Goal: Task Accomplishment & Management: Manage account settings

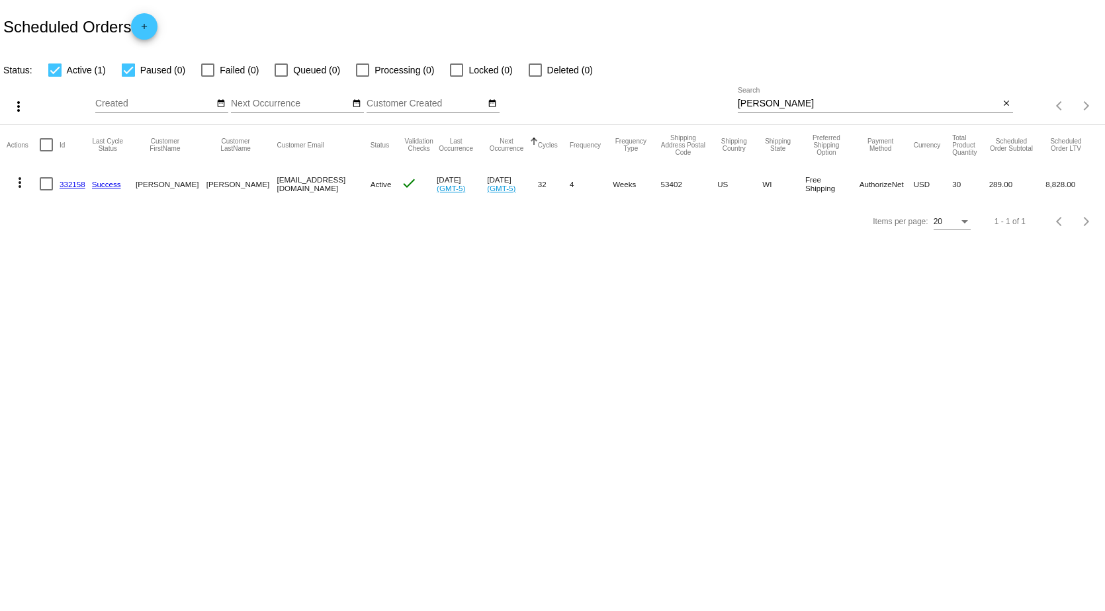
click at [127, 69] on div at bounding box center [128, 70] width 13 height 13
click at [128, 77] on input "Paused (0)" at bounding box center [128, 77] width 1 height 1
checkbox input "false"
drag, startPoint x: 791, startPoint y: 100, endPoint x: 580, endPoint y: 138, distance: 215.2
click at [586, 111] on div "more_vert Sep Jan Feb Mar [DATE]" at bounding box center [552, 101] width 1105 height 47
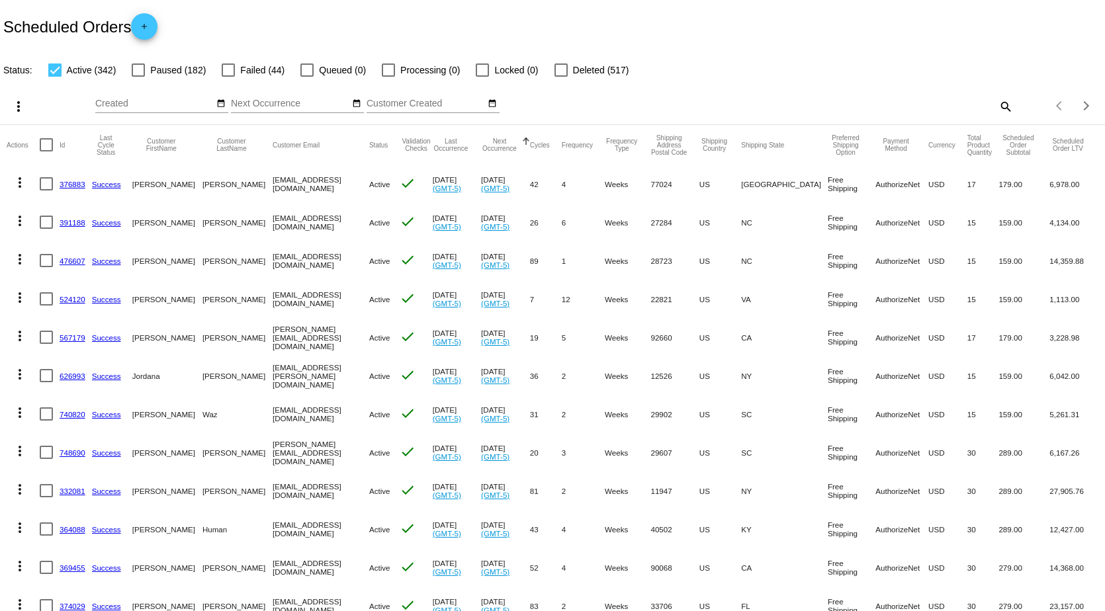
click at [997, 100] on mat-icon "search" at bounding box center [1005, 106] width 16 height 21
click at [875, 100] on input "Search" at bounding box center [875, 104] width 275 height 11
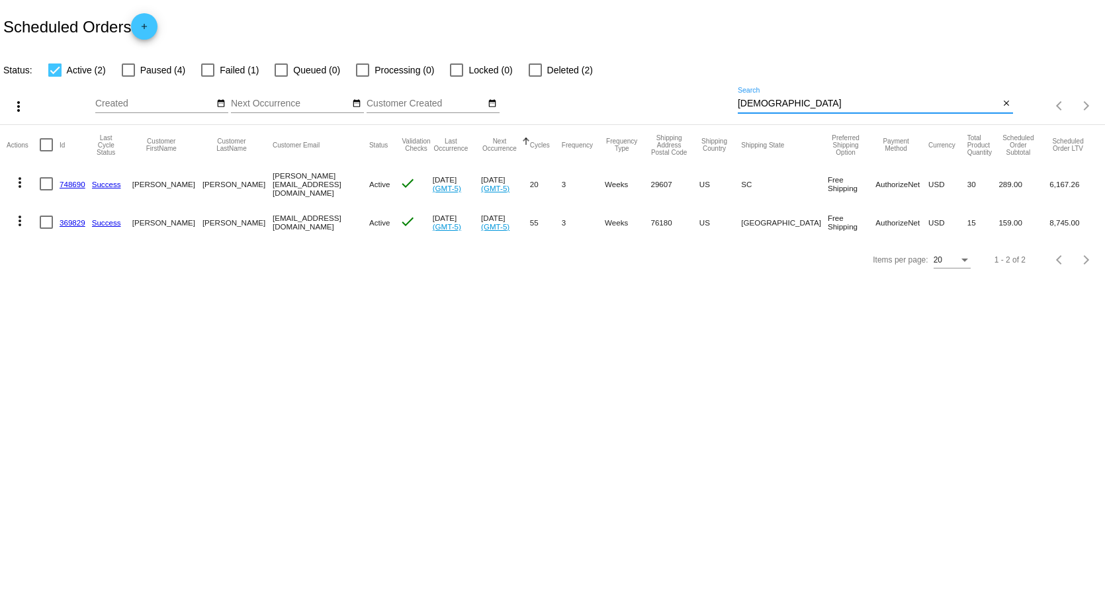
type input "[DEMOGRAPHIC_DATA]"
click at [212, 69] on div at bounding box center [207, 70] width 13 height 13
click at [208, 77] on input "Failed (1)" at bounding box center [207, 77] width 1 height 1
checkbox input "true"
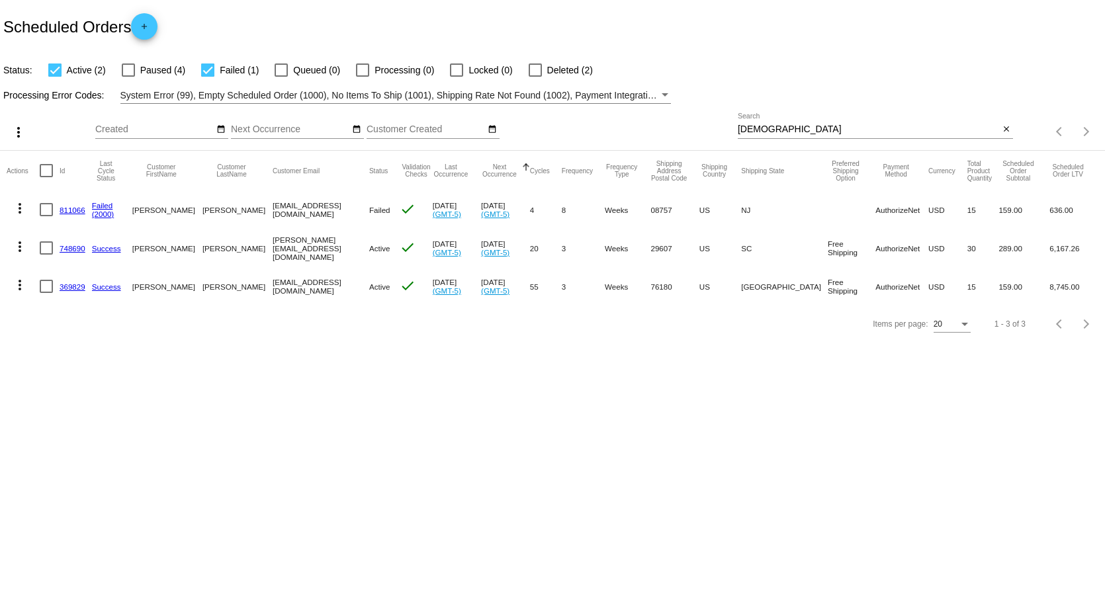
click at [74, 209] on link "811066" at bounding box center [73, 210] width 26 height 9
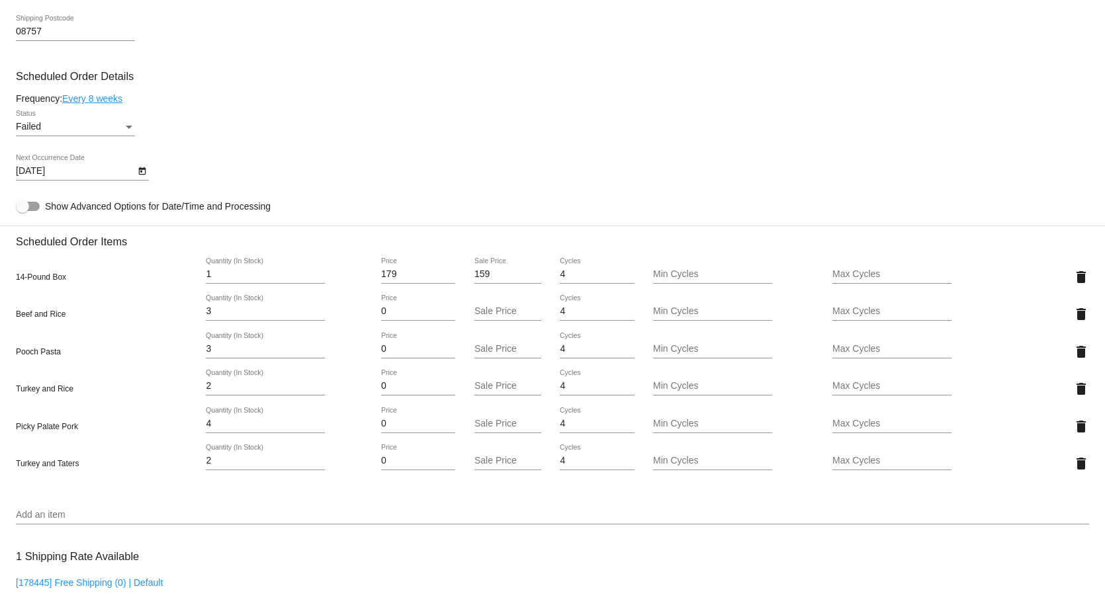
scroll to position [728, 0]
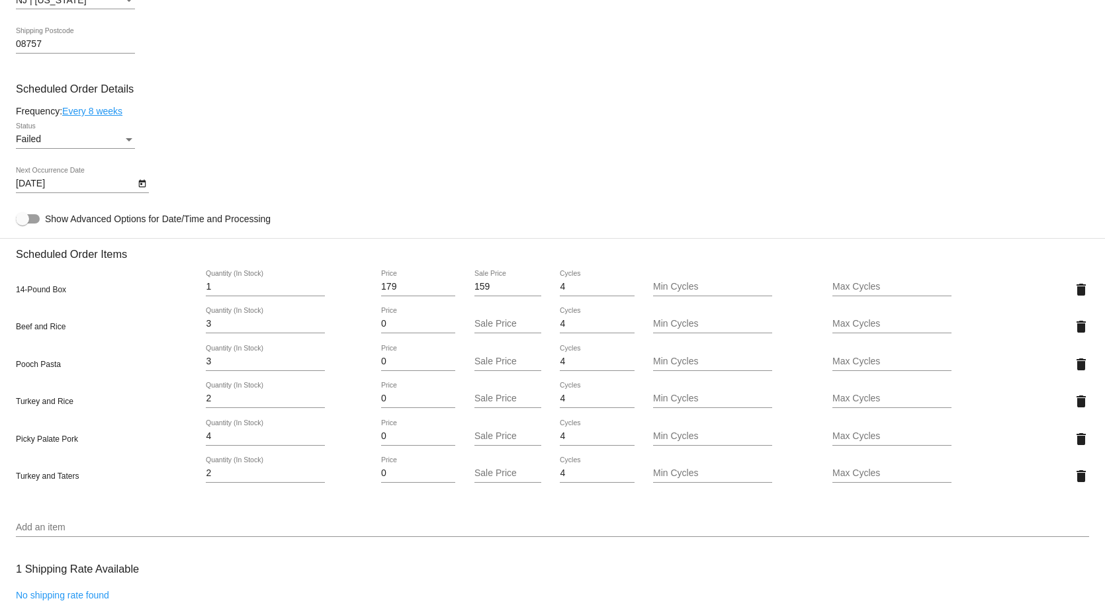
scroll to position [728, 0]
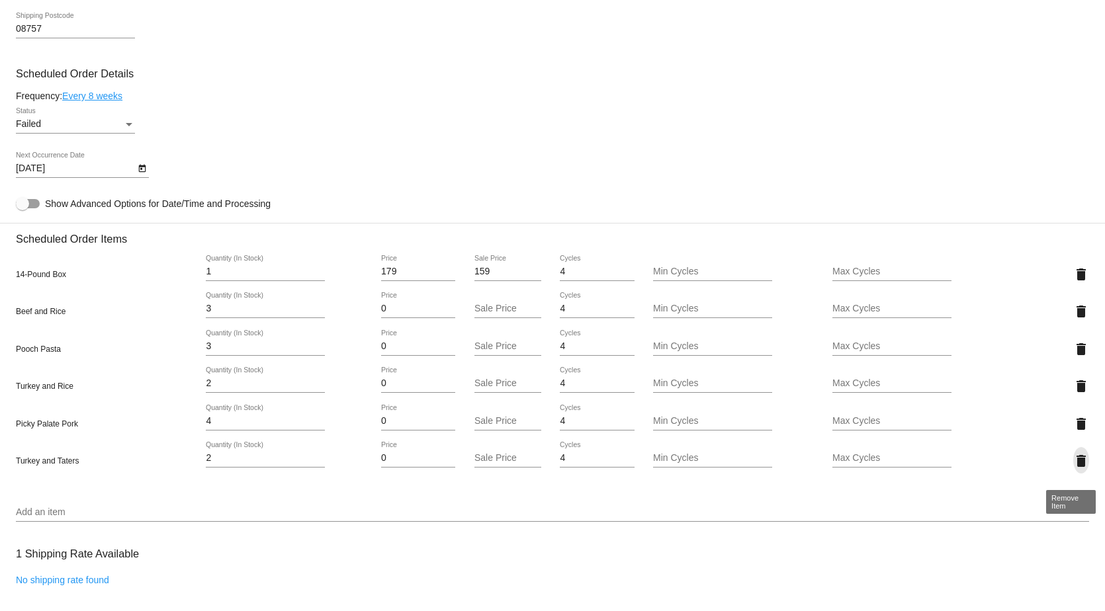
click at [1073, 467] on mat-icon "delete" at bounding box center [1081, 461] width 16 height 16
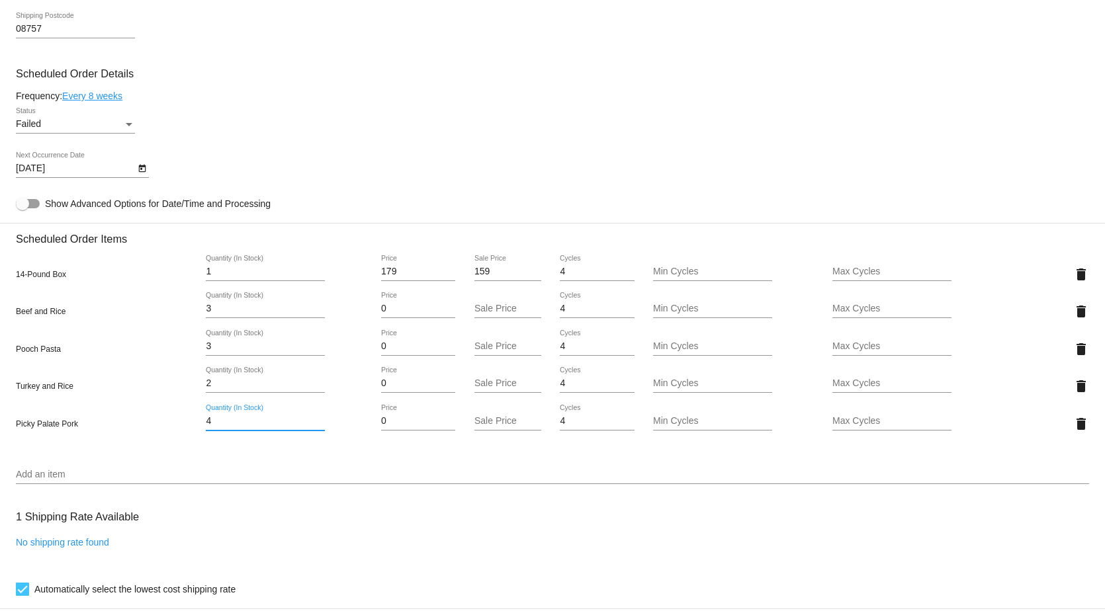
drag, startPoint x: 235, startPoint y: 429, endPoint x: 134, endPoint y: 429, distance: 100.6
click at [134, 429] on div "Picky Palate Pork 4 Quantity (In Stock) 0 Price Sale Price 4 Cycles Min Cycles …" at bounding box center [552, 424] width 1073 height 38
type input "6"
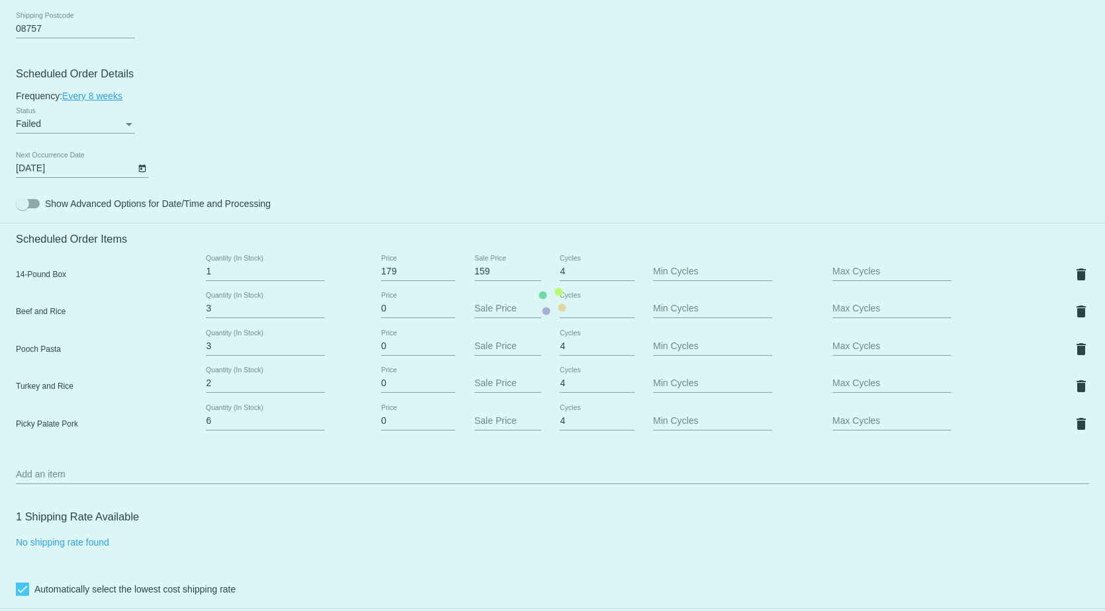
click at [136, 459] on mat-card "Customer 1517428: Kathleen Elliott Kelliott17@aol.com Customer Shipping Enter S…" at bounding box center [552, 301] width 1105 height 1441
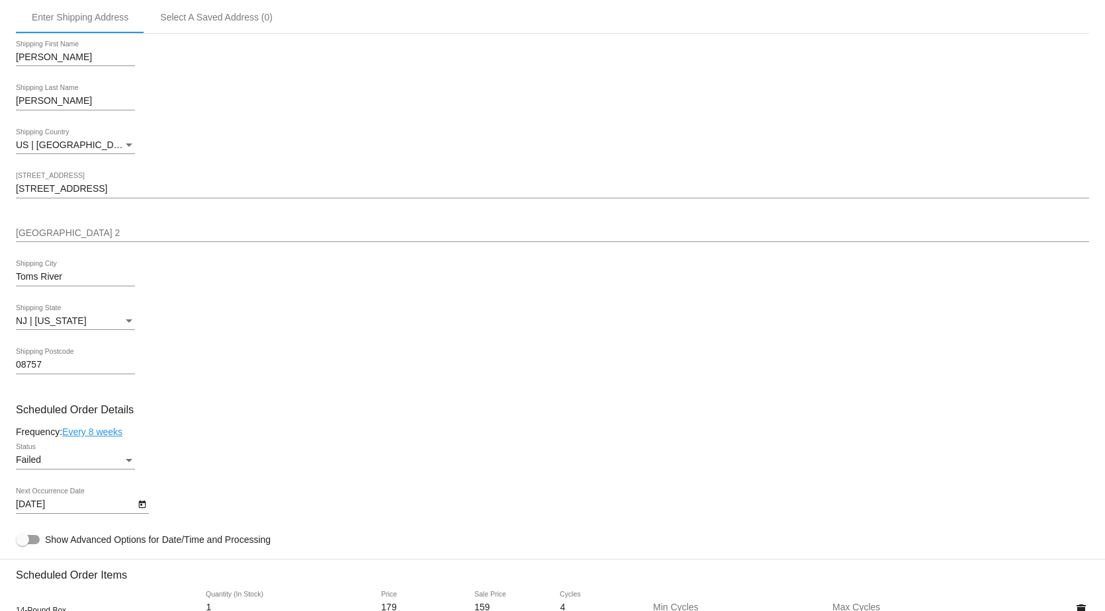
scroll to position [463, 0]
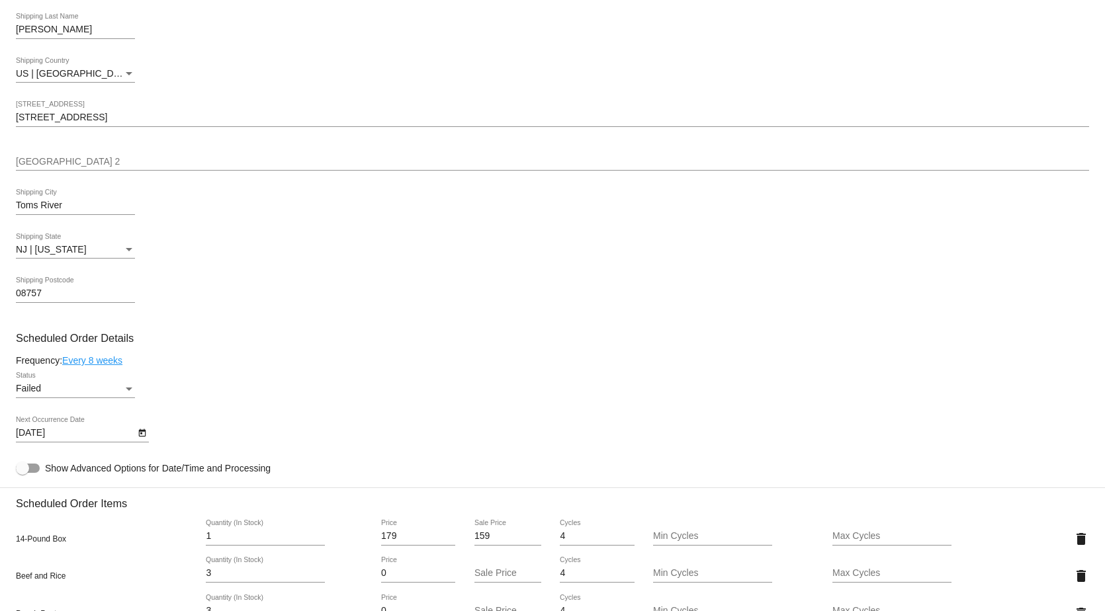
click at [144, 437] on icon "Open calendar" at bounding box center [141, 433] width 7 height 8
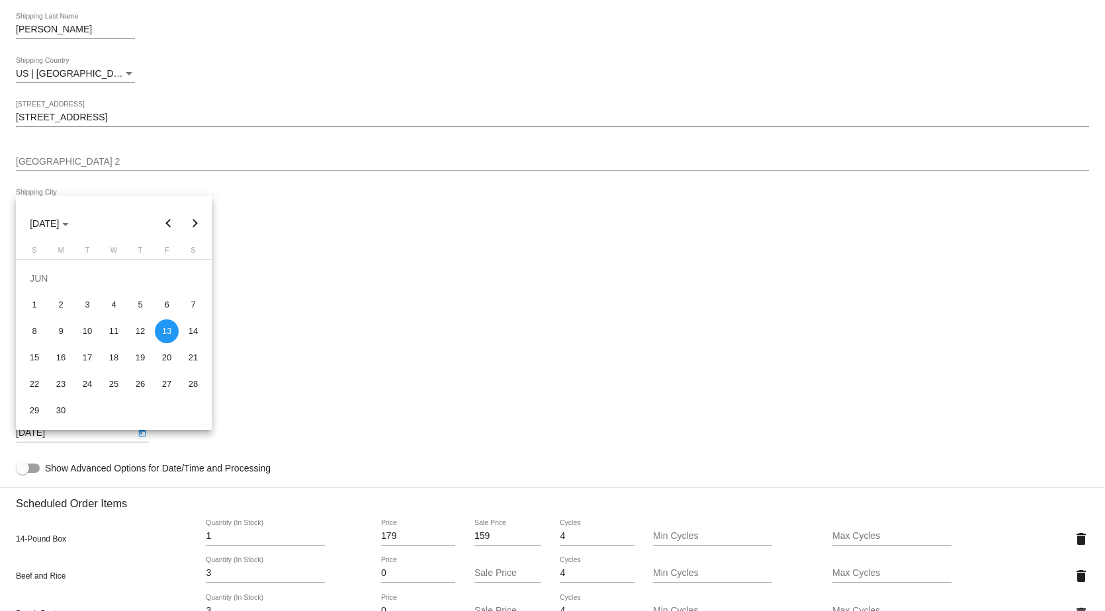
click at [196, 222] on button "Next month" at bounding box center [195, 223] width 26 height 26
click at [194, 227] on button "Next month" at bounding box center [195, 223] width 26 height 26
click at [196, 224] on button "Next month" at bounding box center [195, 223] width 26 height 26
click at [36, 385] on div "21" at bounding box center [34, 385] width 24 height 24
type input "9/21/2025"
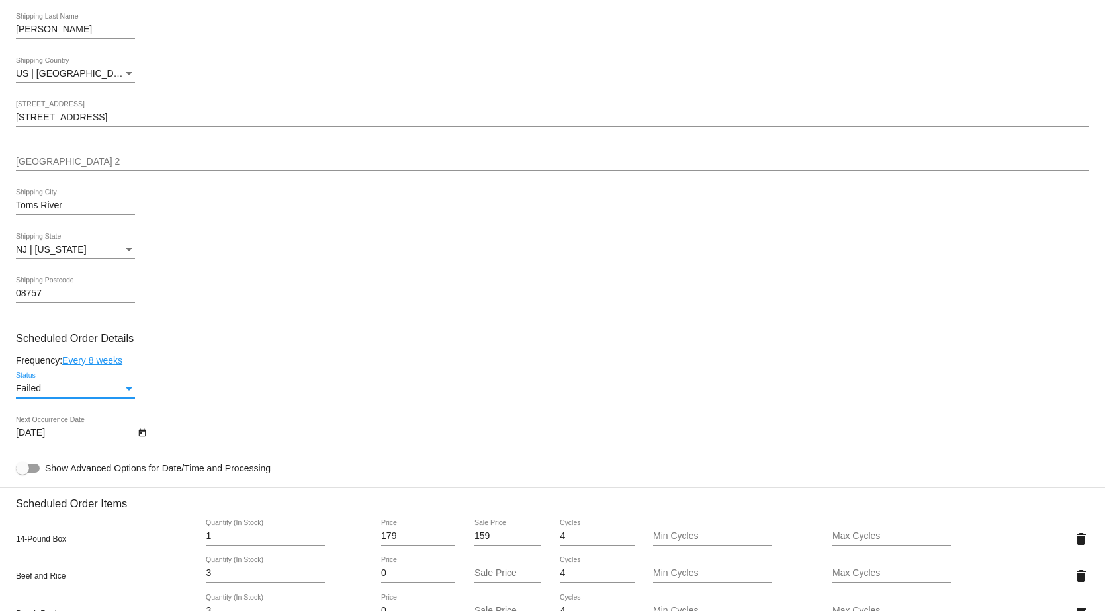
click at [127, 391] on div "Status" at bounding box center [129, 389] width 7 height 3
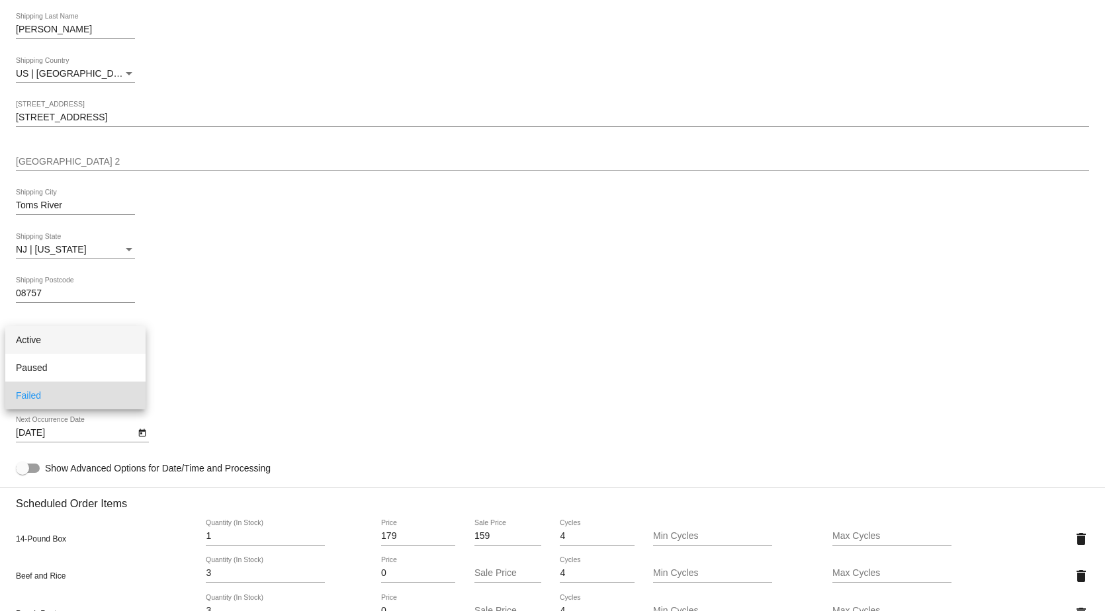
click at [75, 337] on span "Active" at bounding box center [75, 340] width 119 height 28
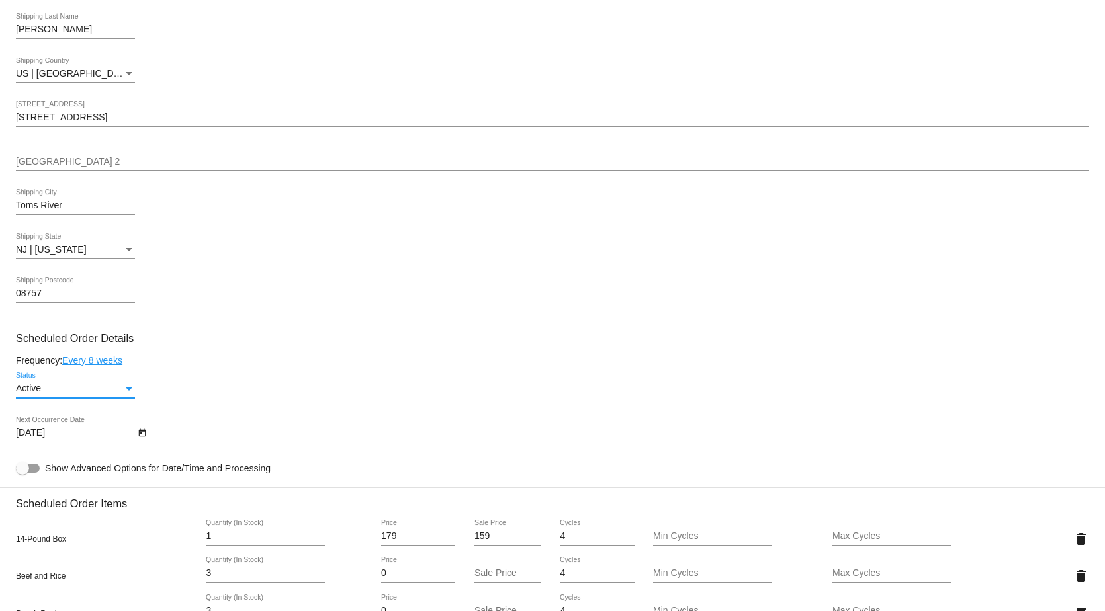
click at [104, 366] on link "Every 8 weeks" at bounding box center [92, 360] width 60 height 11
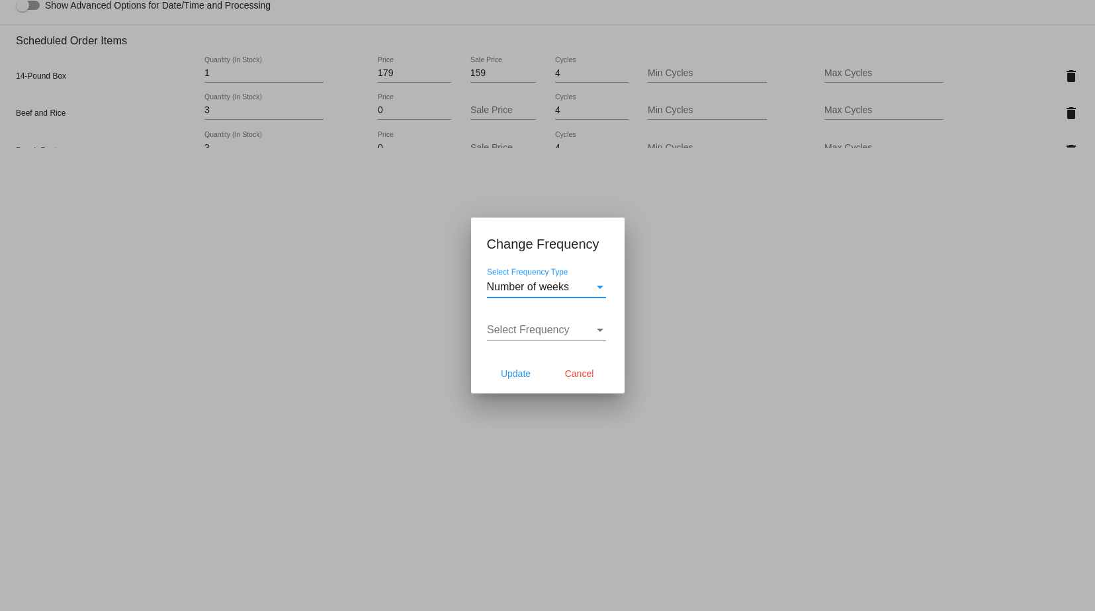
click at [590, 328] on div "Select Frequency" at bounding box center [540, 330] width 107 height 12
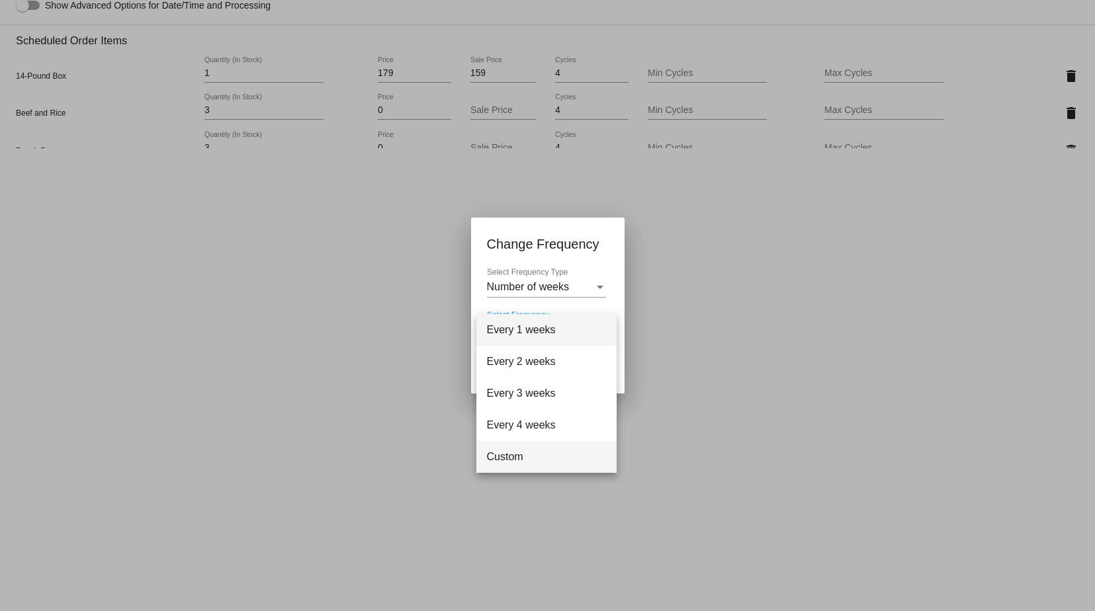
click at [527, 449] on span "Custom" at bounding box center [546, 457] width 119 height 32
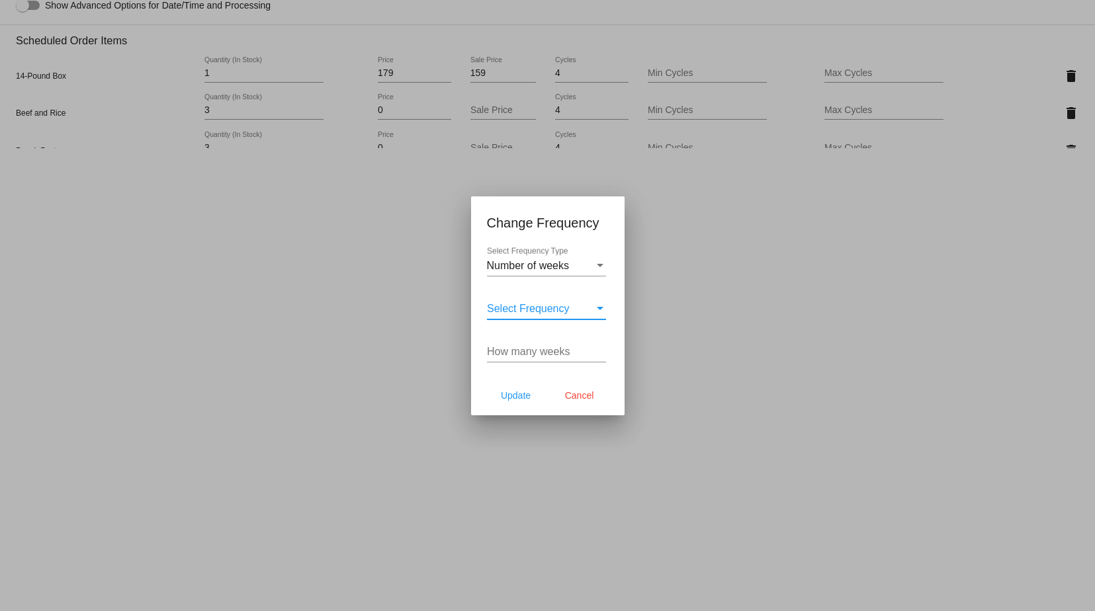
click at [535, 352] on input "How many weeks" at bounding box center [546, 352] width 119 height 12
type input "9"
click at [516, 398] on span "Update" at bounding box center [516, 395] width 30 height 11
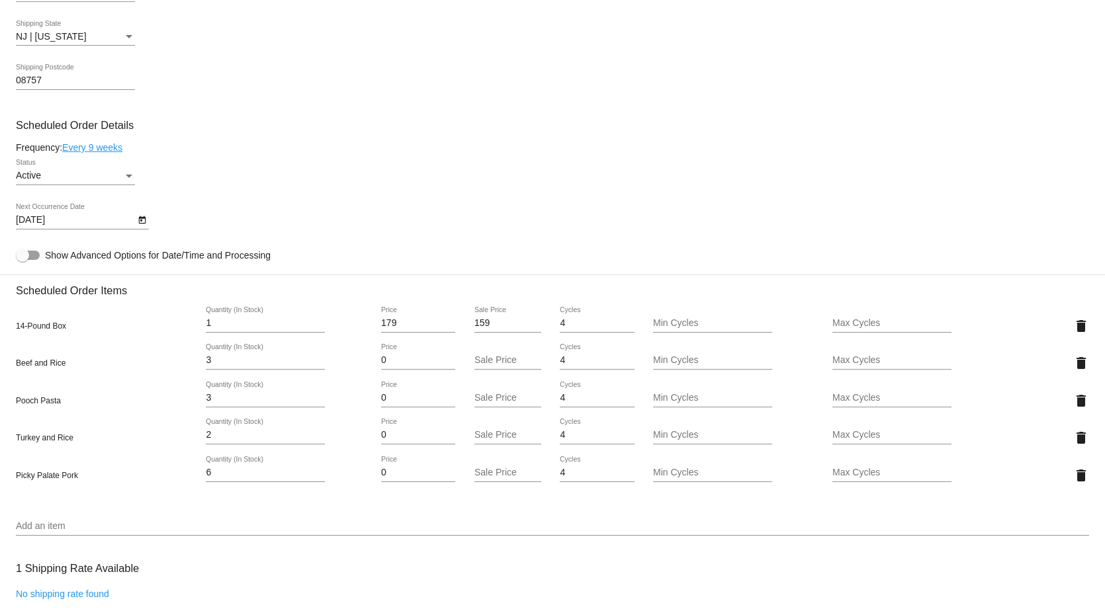
scroll to position [794, 0]
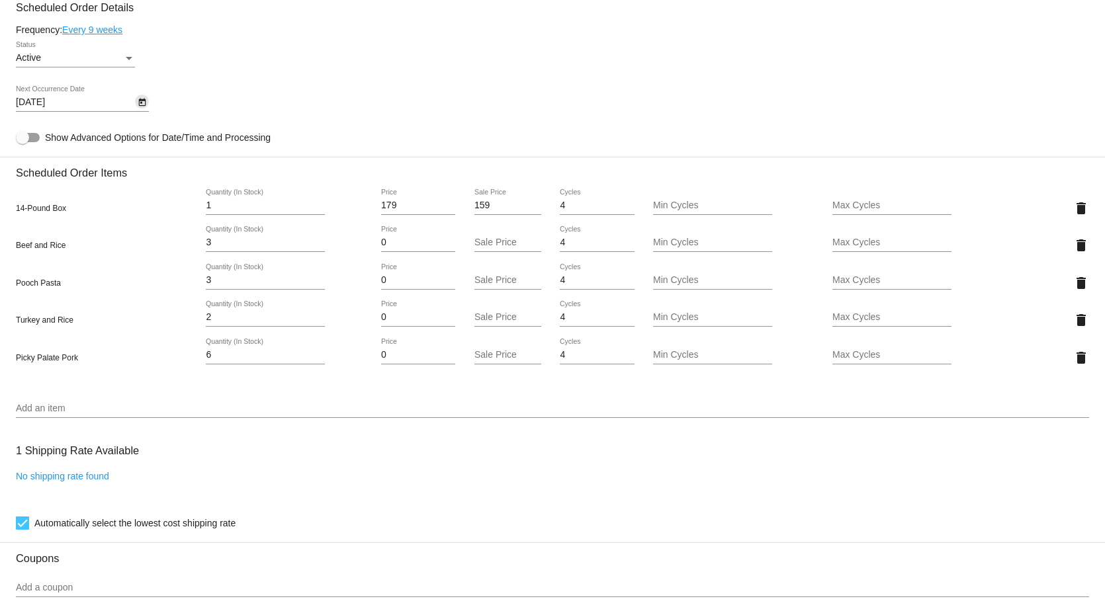
click at [143, 108] on icon "Open calendar" at bounding box center [142, 103] width 9 height 16
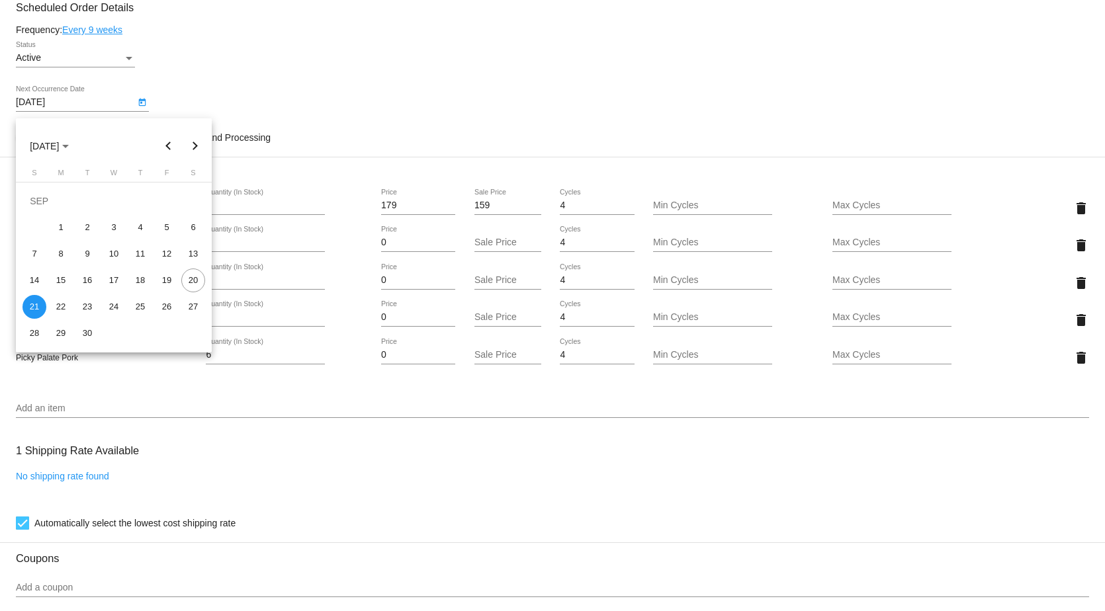
click at [371, 89] on div at bounding box center [552, 305] width 1105 height 611
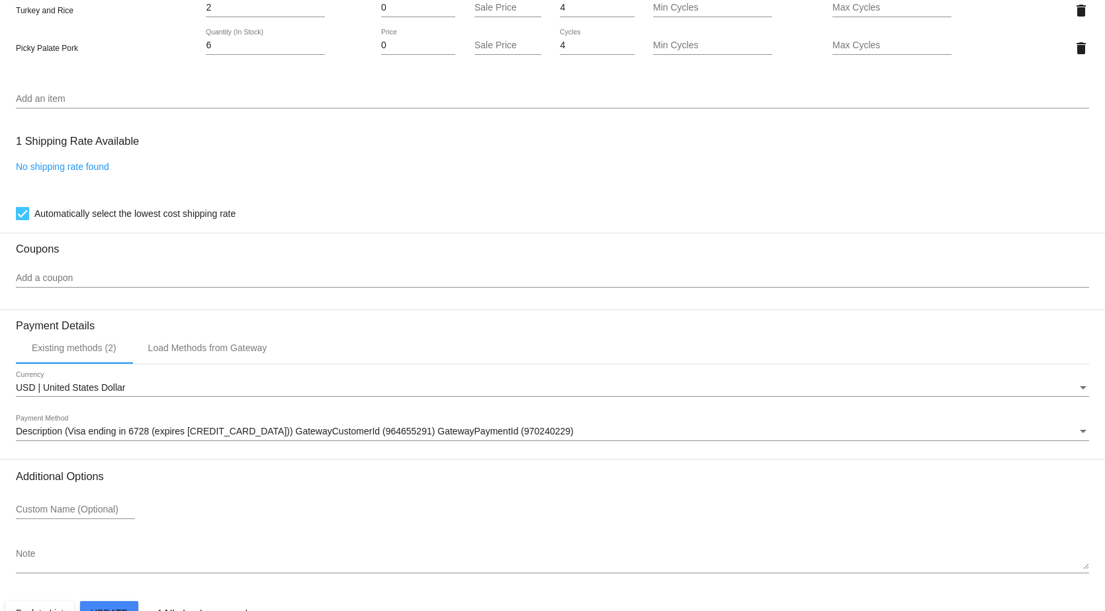
scroll to position [1148, 0]
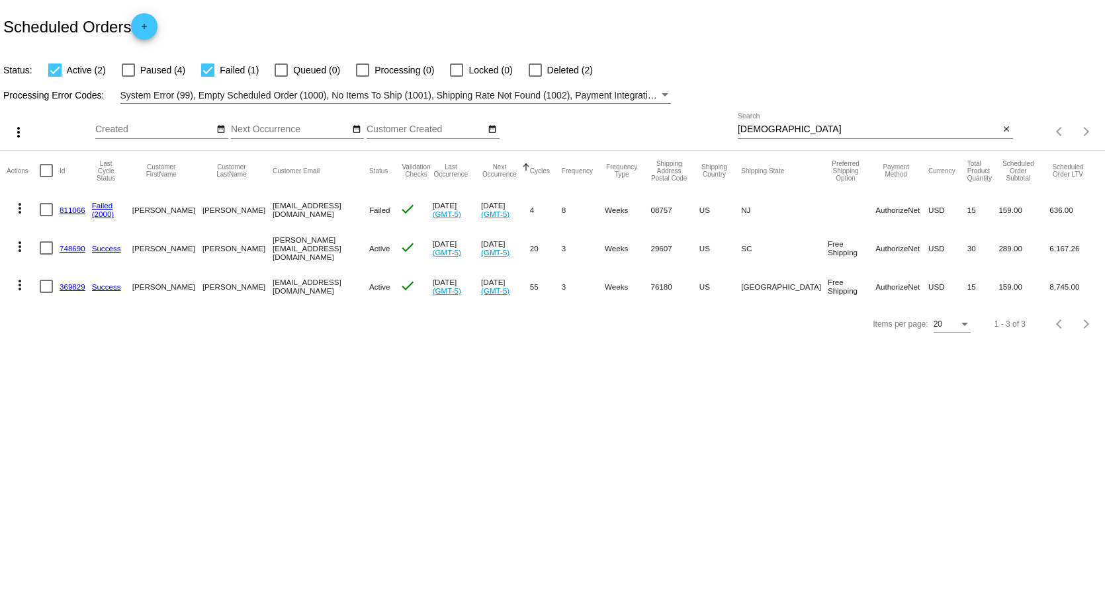
click at [67, 212] on link "811066" at bounding box center [73, 210] width 26 height 9
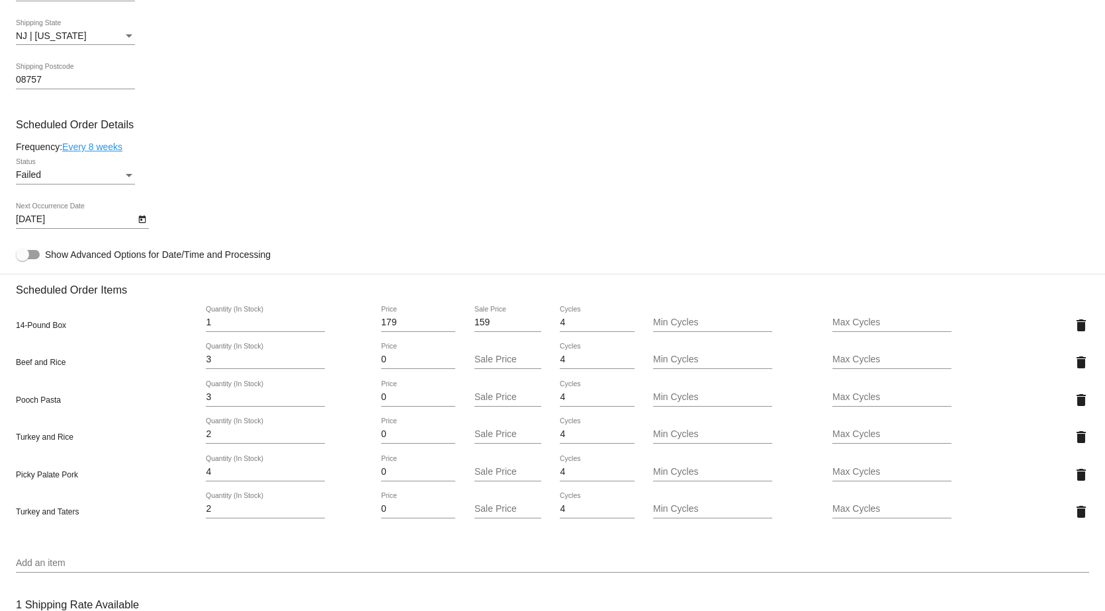
scroll to position [728, 0]
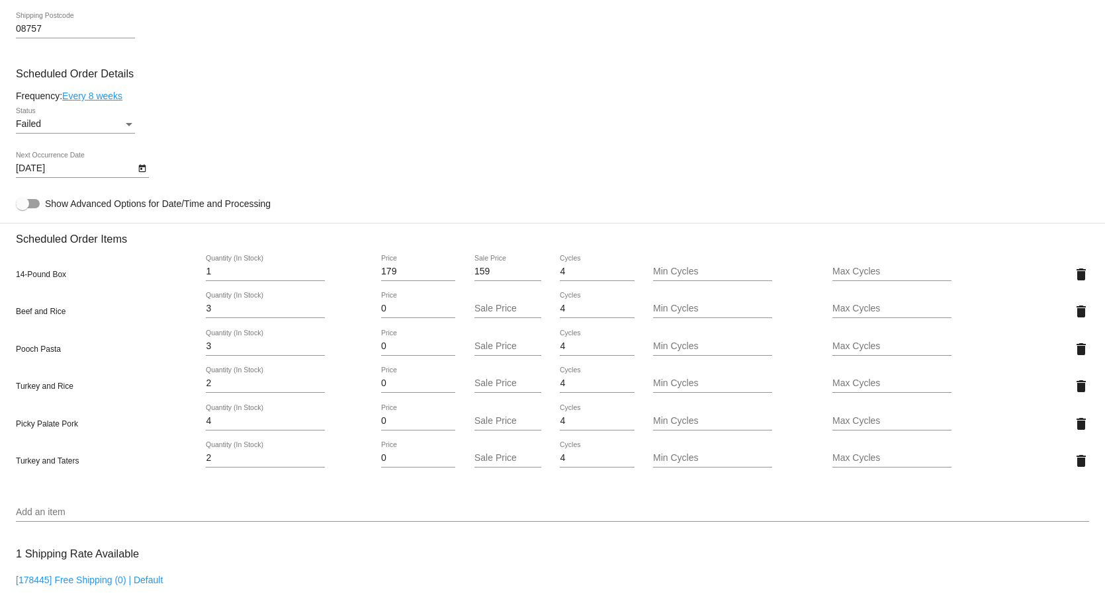
click at [127, 128] on div "Status" at bounding box center [129, 124] width 12 height 11
click at [66, 83] on span "Active" at bounding box center [75, 76] width 119 height 28
click at [142, 171] on icon "Open calendar" at bounding box center [142, 169] width 9 height 16
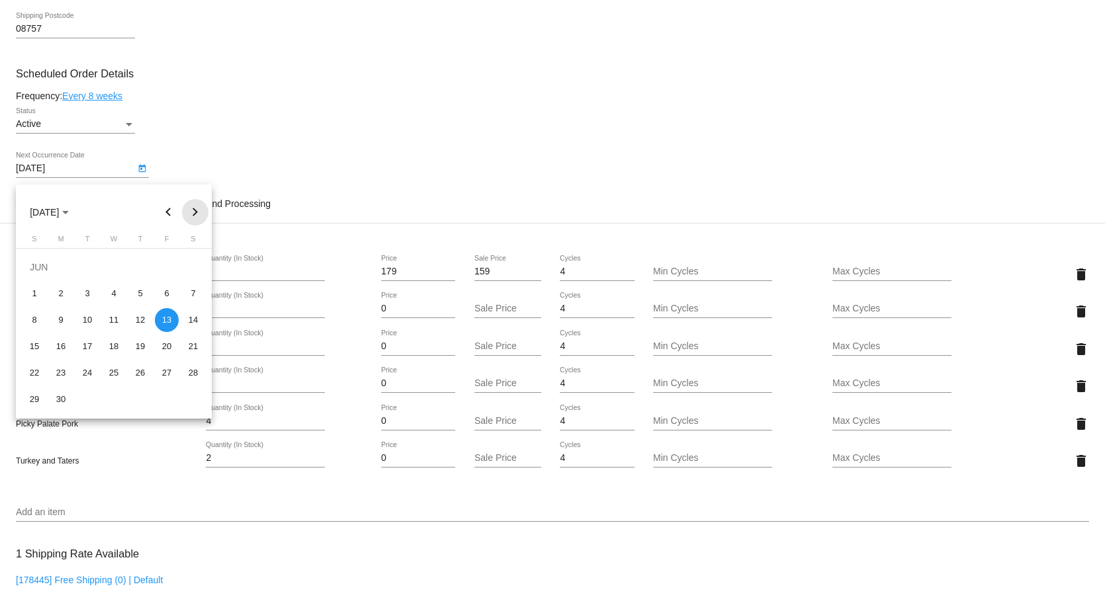
click at [197, 214] on button "Next month" at bounding box center [195, 212] width 26 height 26
click at [195, 349] on div "20" at bounding box center [193, 347] width 24 height 24
type input "[DATE]"
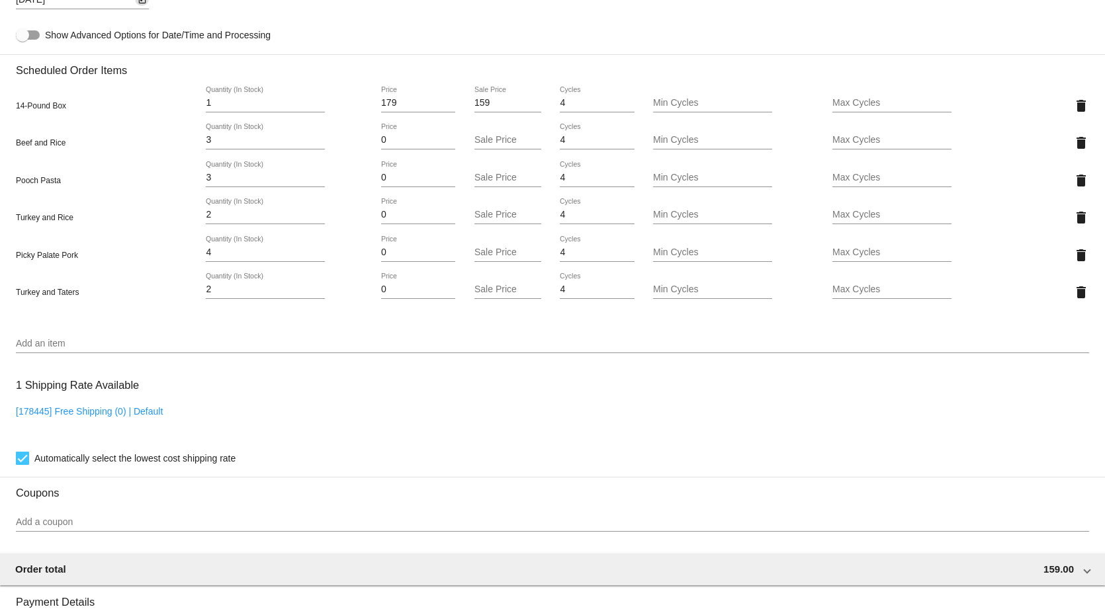
scroll to position [926, 0]
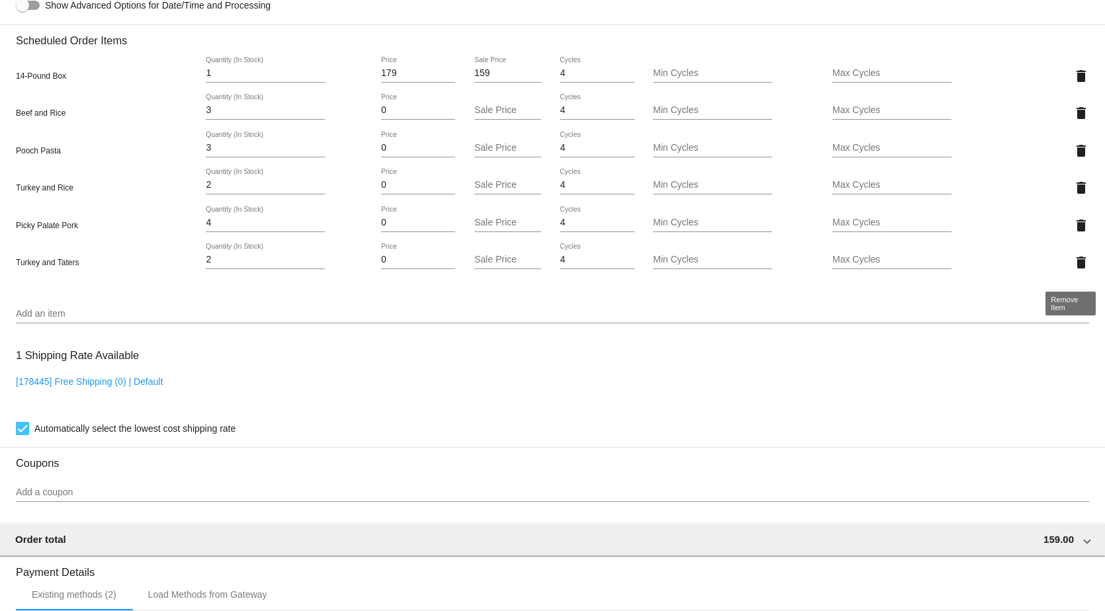
click at [1073, 268] on mat-icon "delete" at bounding box center [1081, 263] width 16 height 16
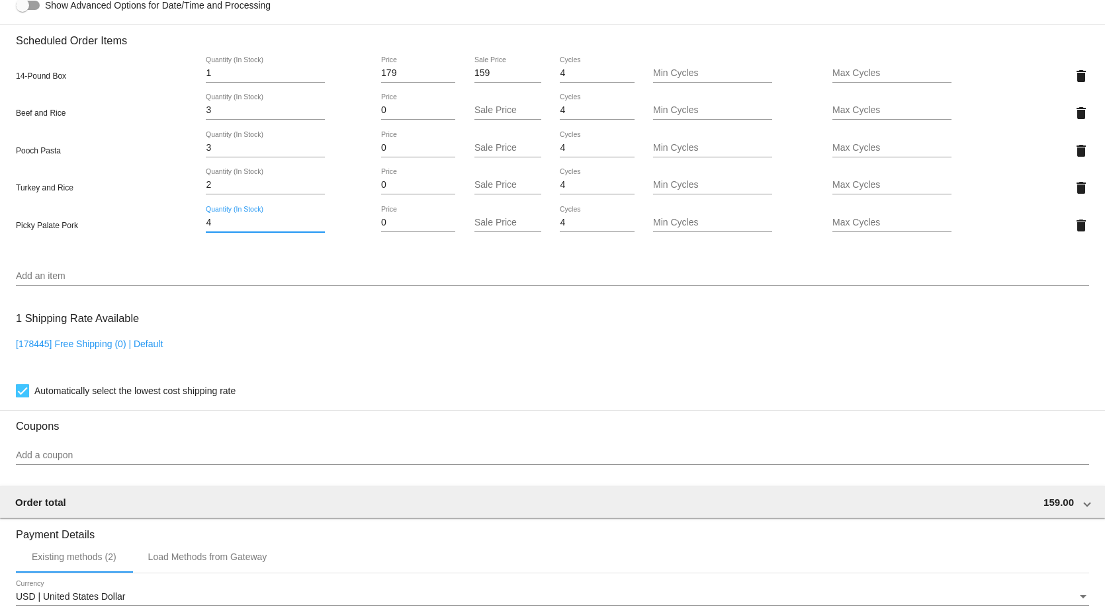
drag, startPoint x: 230, startPoint y: 229, endPoint x: 116, endPoint y: 224, distance: 113.9
click at [116, 224] on div "Picky Palate Pork 4 Quantity (In Stock) 0 Price Sale Price 4 Cycles Min Cycles …" at bounding box center [552, 225] width 1073 height 38
type input "6"
click at [114, 264] on mat-card "Customer 1517428: [PERSON_NAME] [EMAIL_ADDRESS][DOMAIN_NAME] Customer Shipping …" at bounding box center [552, 119] width 1105 height 1473
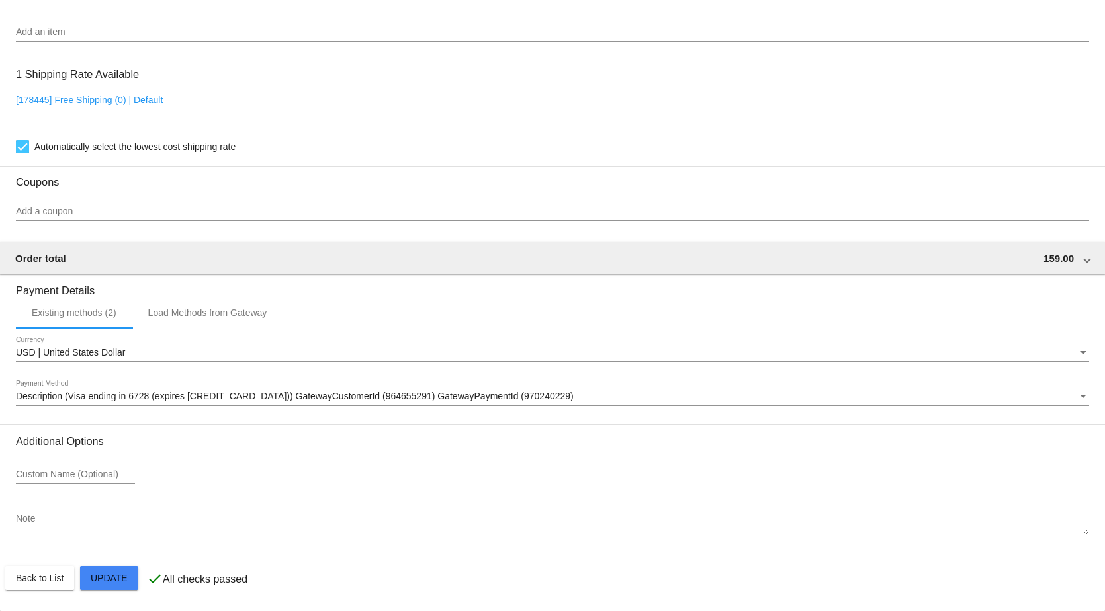
scroll to position [1180, 0]
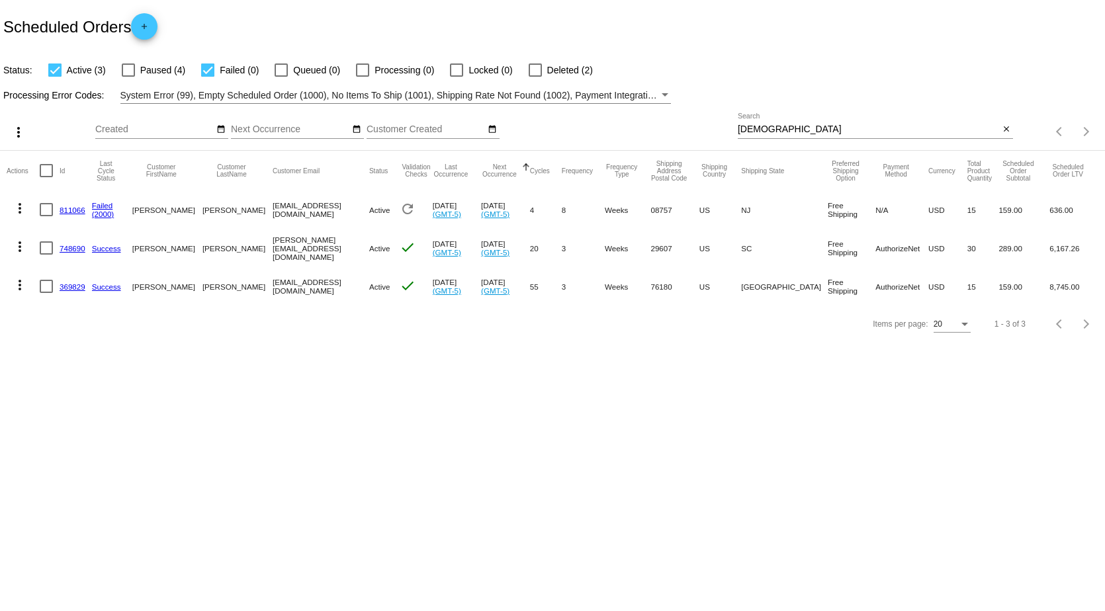
click at [73, 210] on link "811066" at bounding box center [73, 210] width 26 height 9
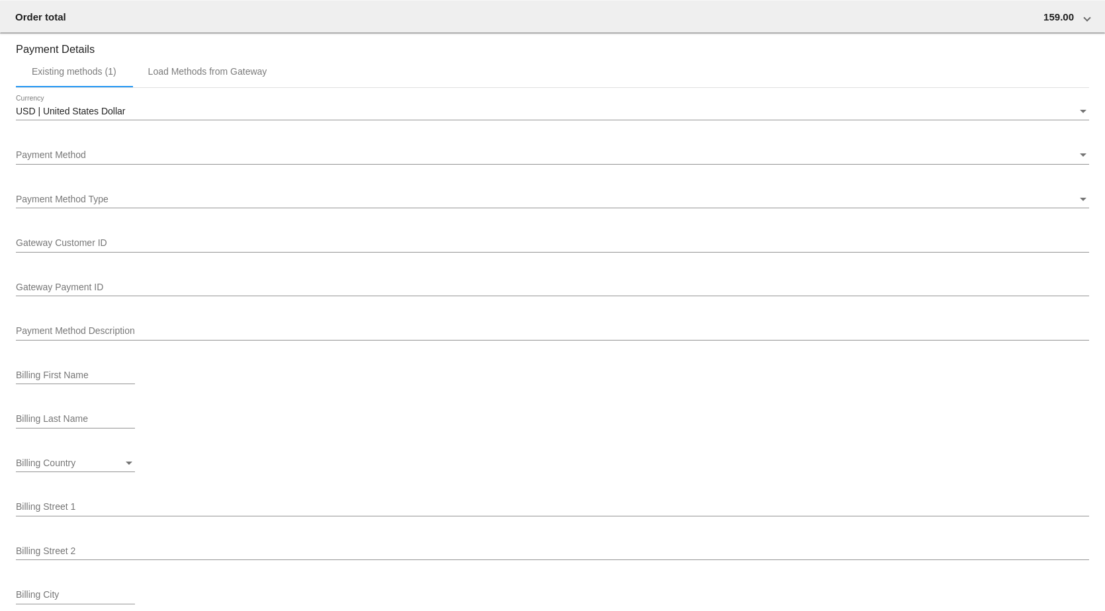
scroll to position [1443, 0]
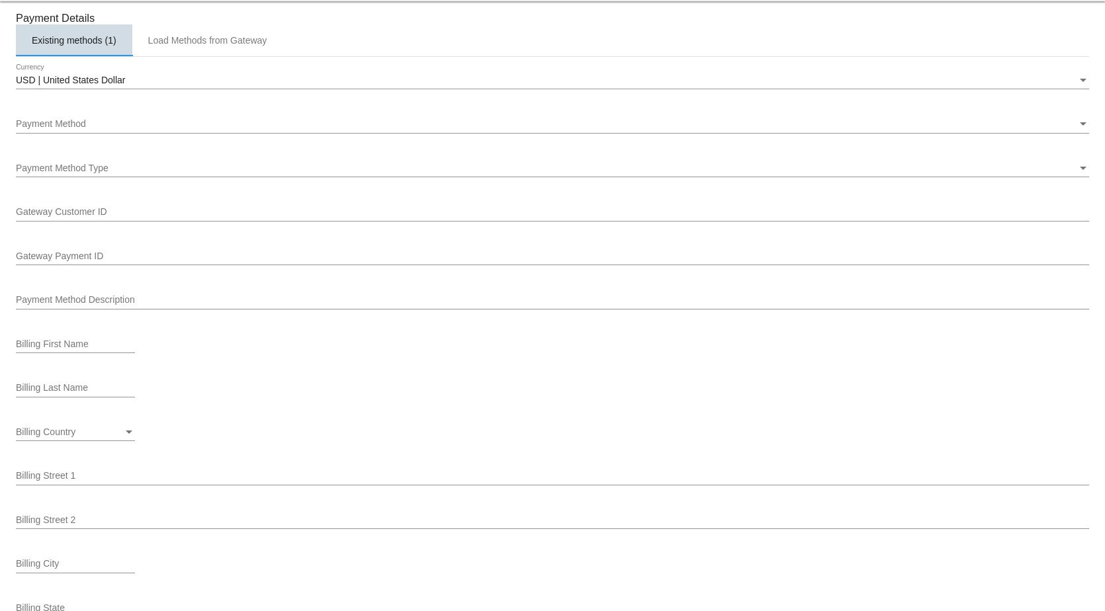
click at [81, 46] on div "Existing methods (1)" at bounding box center [74, 40] width 85 height 11
click at [94, 130] on div "Payment Method" at bounding box center [546, 124] width 1061 height 11
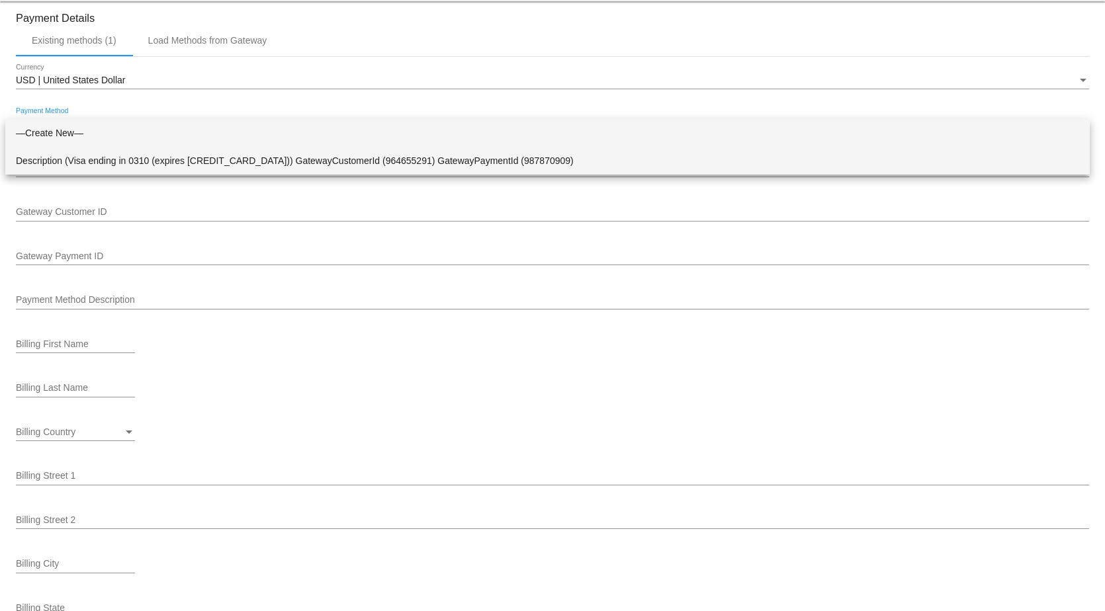
click at [91, 162] on span "Description (Visa ending in 0310 (expires [CREDIT_CARD_DATA])) GatewayCustomerI…" at bounding box center [547, 161] width 1063 height 28
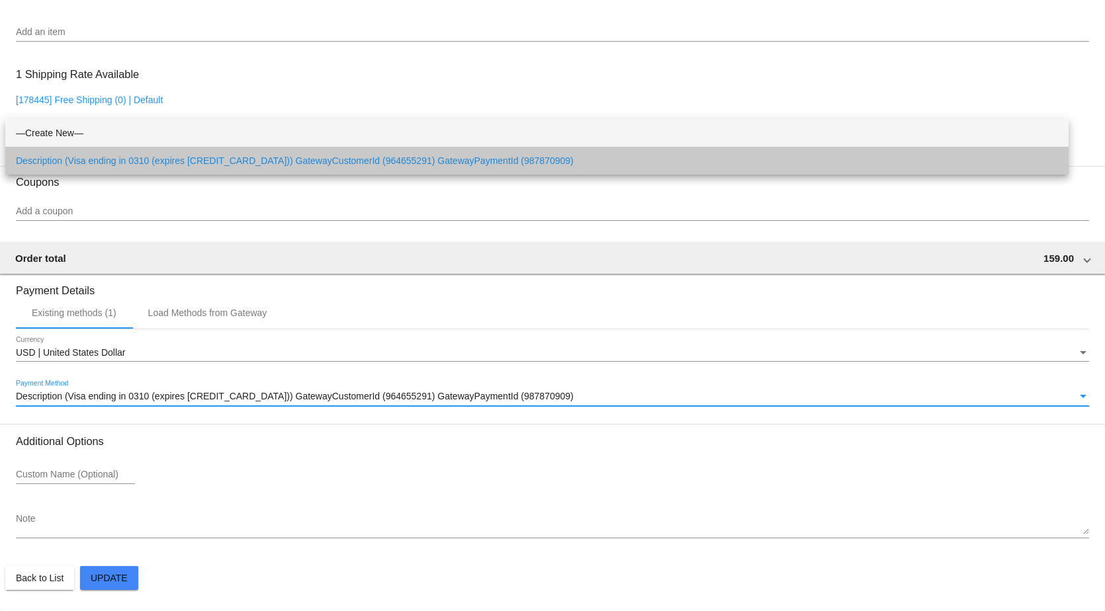
scroll to position [1180, 0]
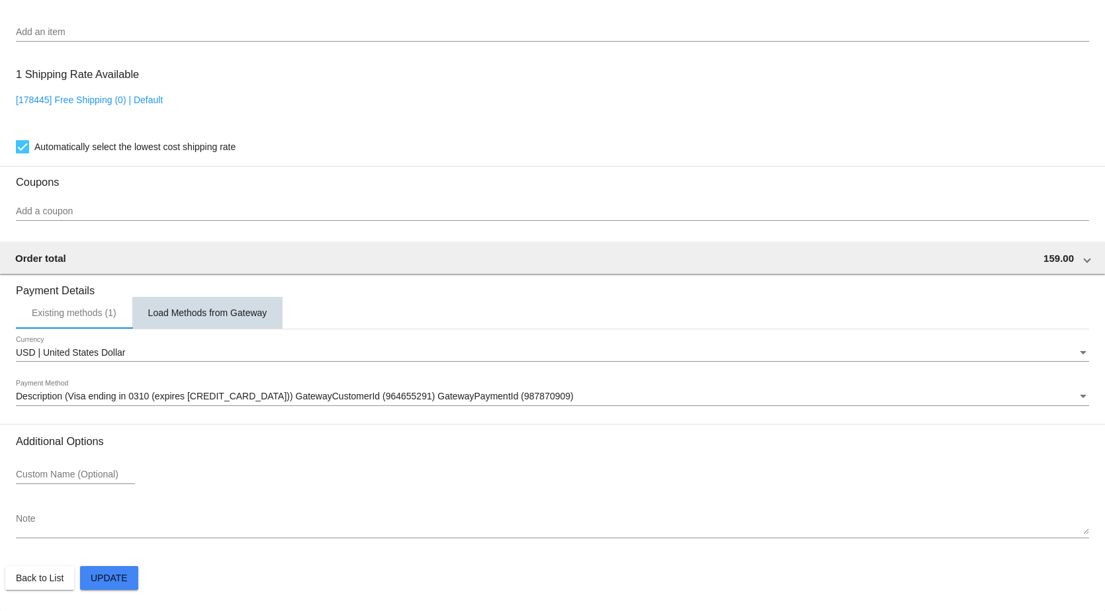
click at [217, 316] on div "Load Methods from Gateway" at bounding box center [207, 313] width 119 height 11
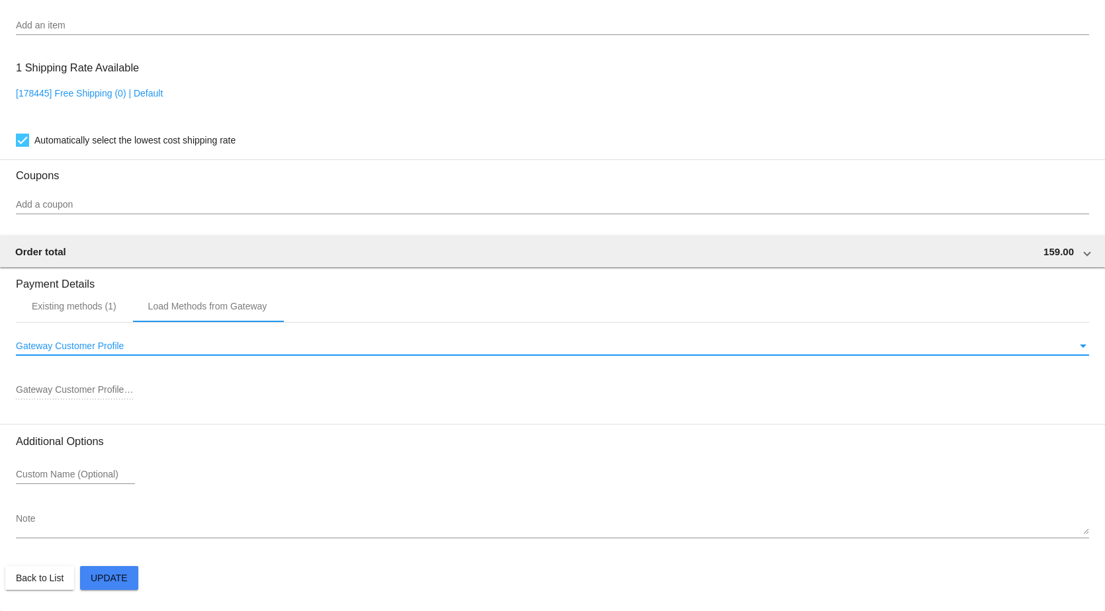
click at [112, 351] on span "Gateway Customer Profile" at bounding box center [70, 346] width 108 height 11
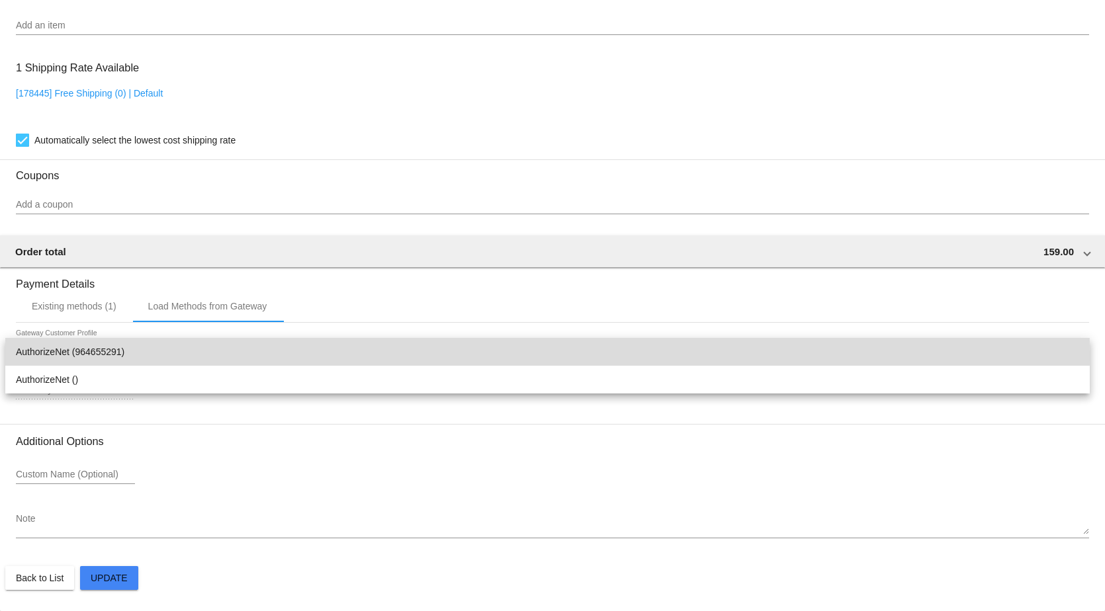
click at [83, 355] on span "AuthorizeNet (964655291)" at bounding box center [547, 352] width 1063 height 28
type input "964655291"
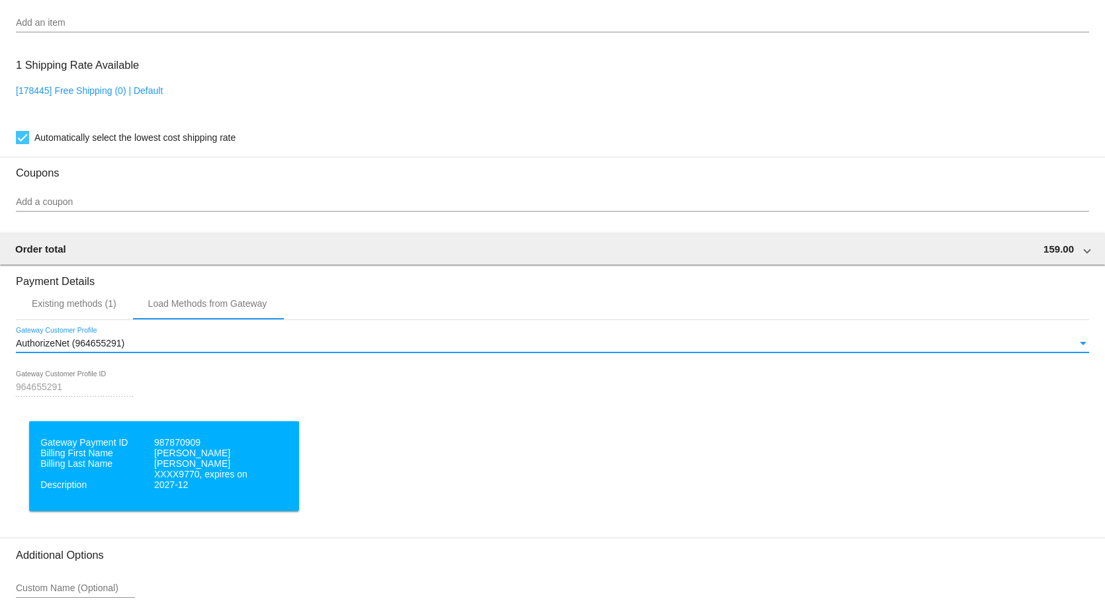
click at [103, 484] on dl "Gateway Payment ID 987870909 Billing First Name [PERSON_NAME] Billing Last Name…" at bounding box center [163, 463] width 247 height 53
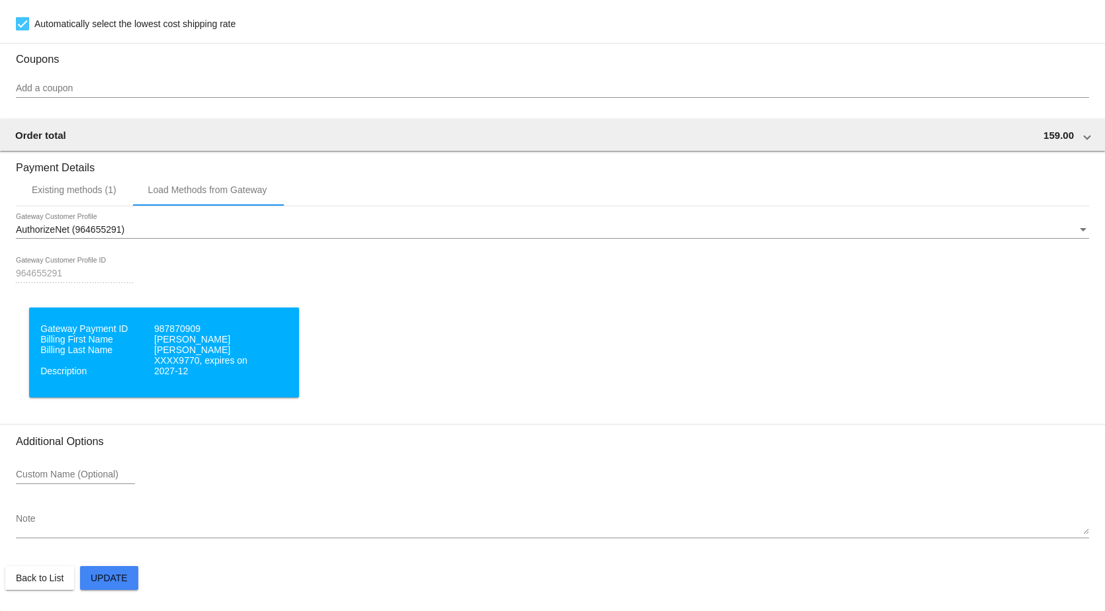
scroll to position [1306, 0]
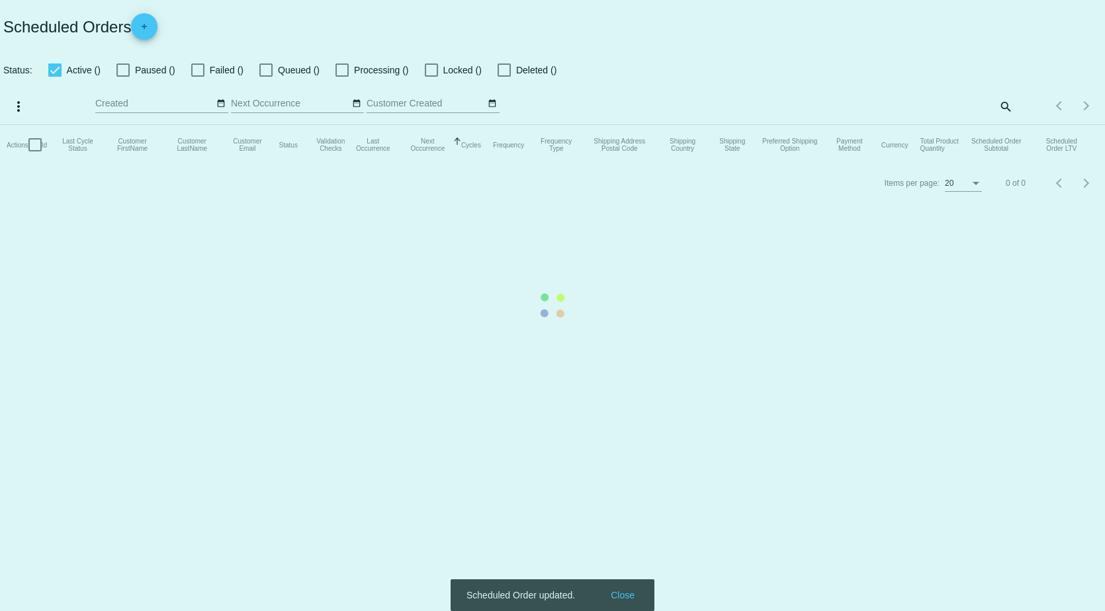
checkbox input "true"
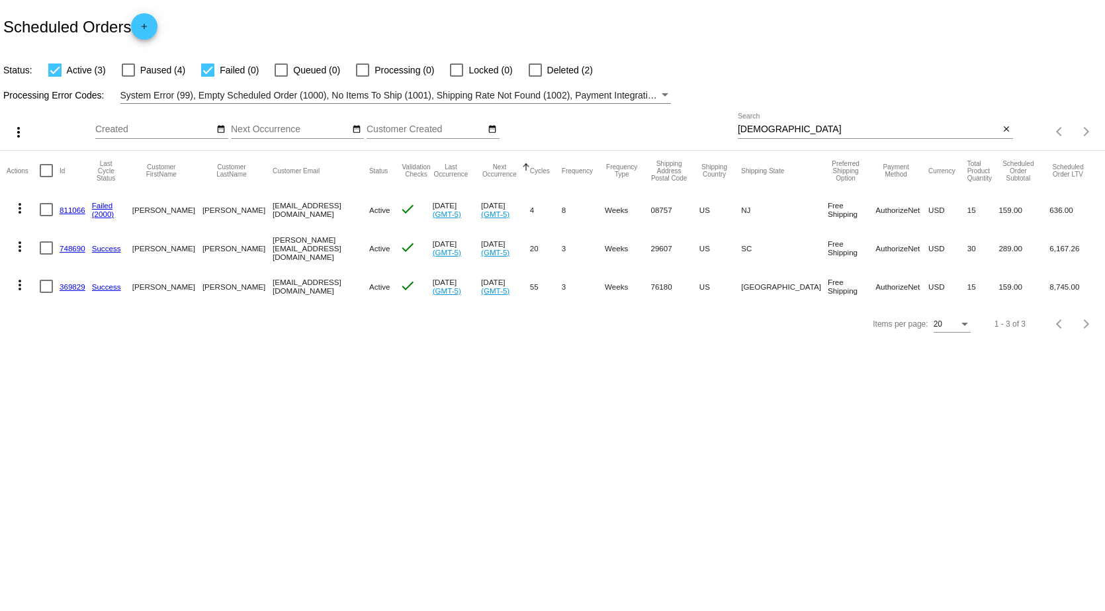
click at [20, 208] on mat-icon "more_vert" at bounding box center [20, 209] width 16 height 16
click at [263, 412] on div at bounding box center [552, 305] width 1105 height 611
click at [20, 210] on mat-icon "more_vert" at bounding box center [20, 209] width 16 height 16
click at [58, 298] on span "Process Now" at bounding box center [73, 303] width 54 height 11
drag, startPoint x: 775, startPoint y: 130, endPoint x: 611, endPoint y: 132, distance: 164.1
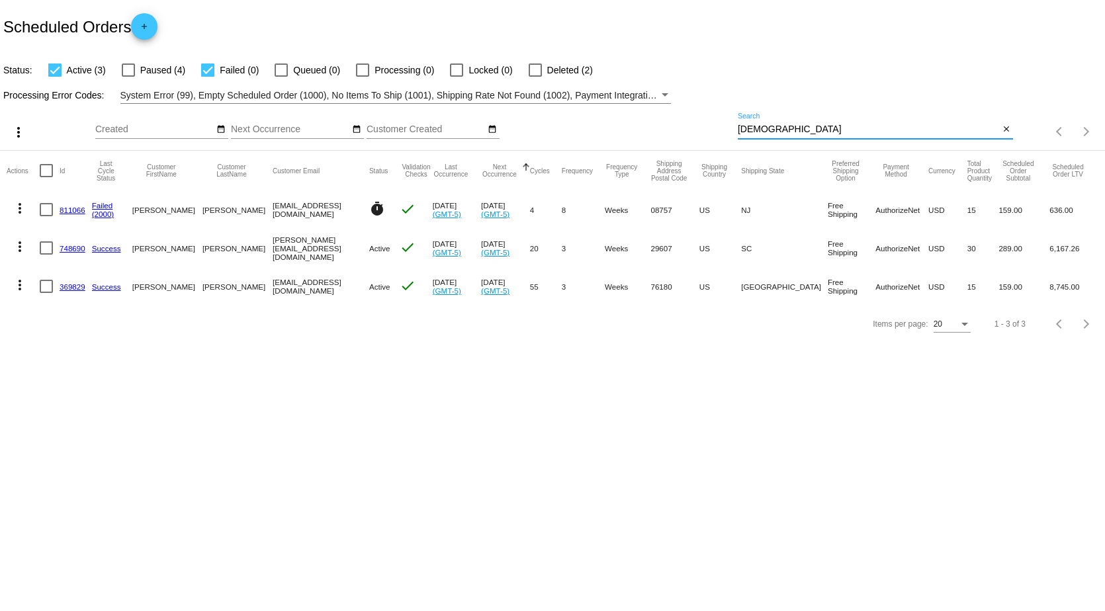
click at [617, 131] on div "more_vert Sep Jan Feb Mar [DATE]" at bounding box center [552, 127] width 1105 height 47
type input "[PERSON_NAME]"
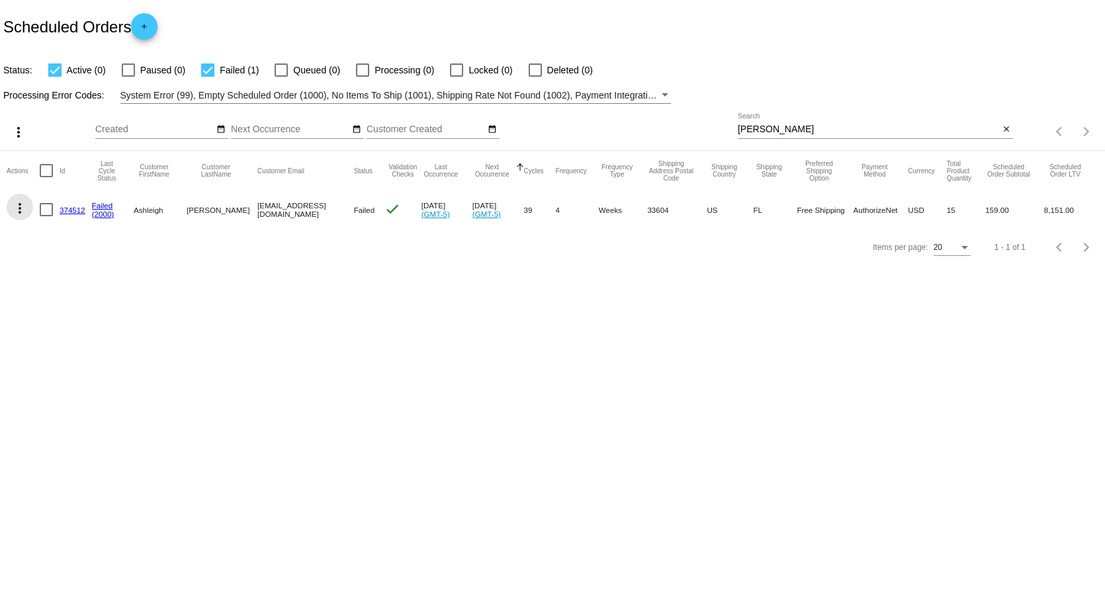
click at [24, 206] on mat-icon "more_vert" at bounding box center [20, 209] width 16 height 16
click at [67, 334] on span "Restart Processing" at bounding box center [85, 335] width 78 height 11
